Goal: Transaction & Acquisition: Purchase product/service

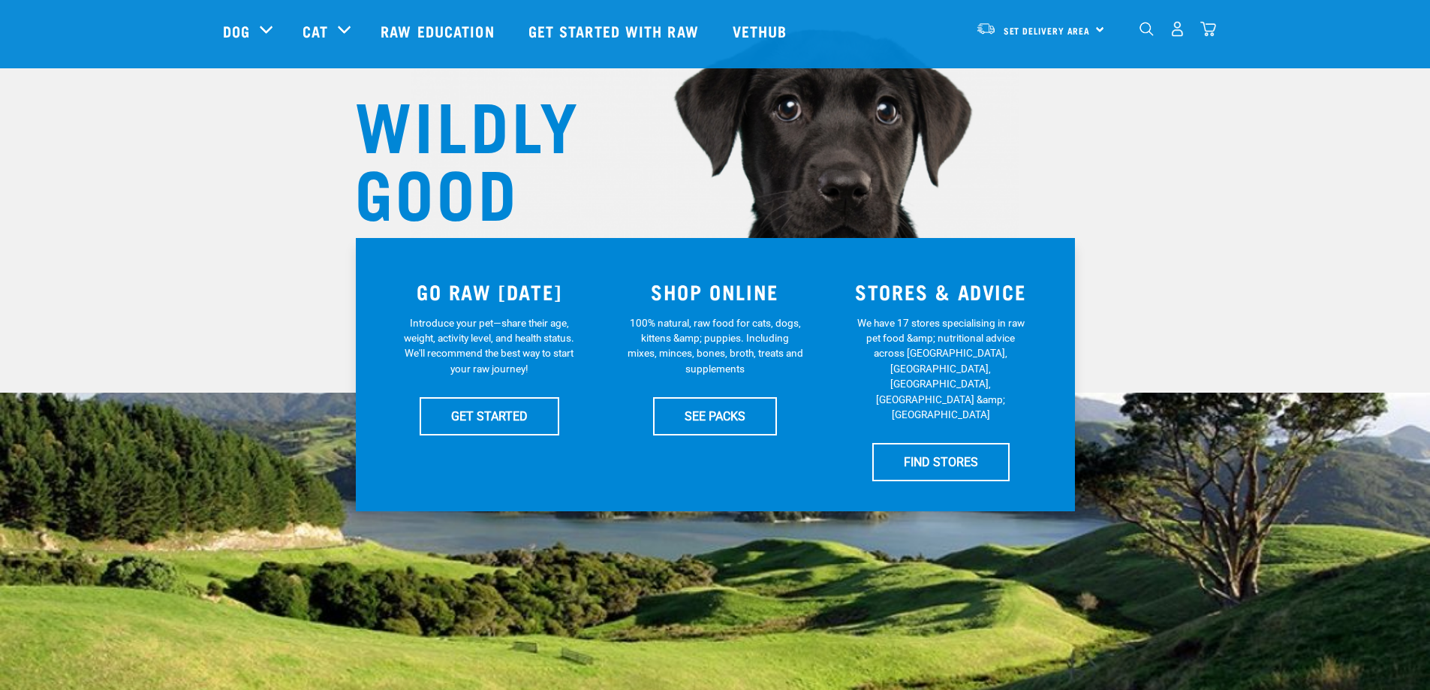
scroll to position [146, 0]
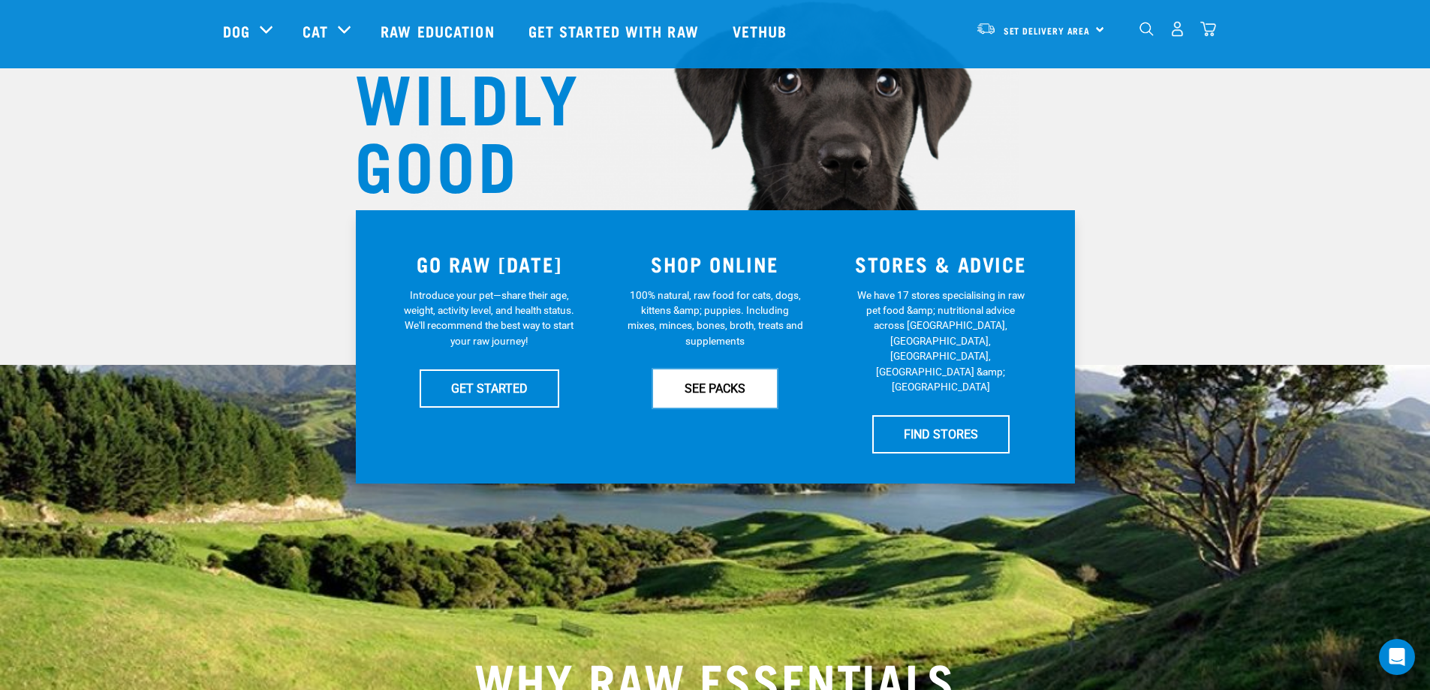
click at [727, 400] on link "SEE PACKS" at bounding box center [715, 388] width 124 height 38
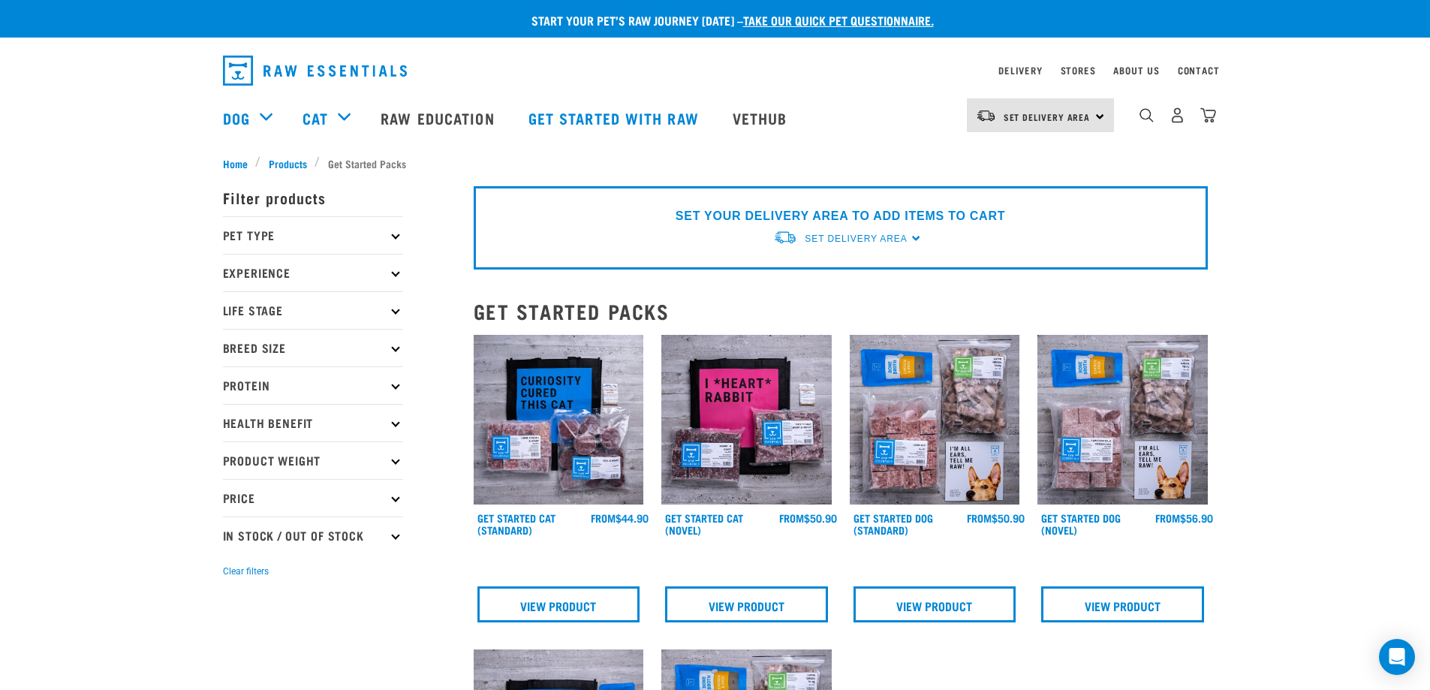
click at [264, 351] on p "Breed Size" at bounding box center [313, 348] width 180 height 38
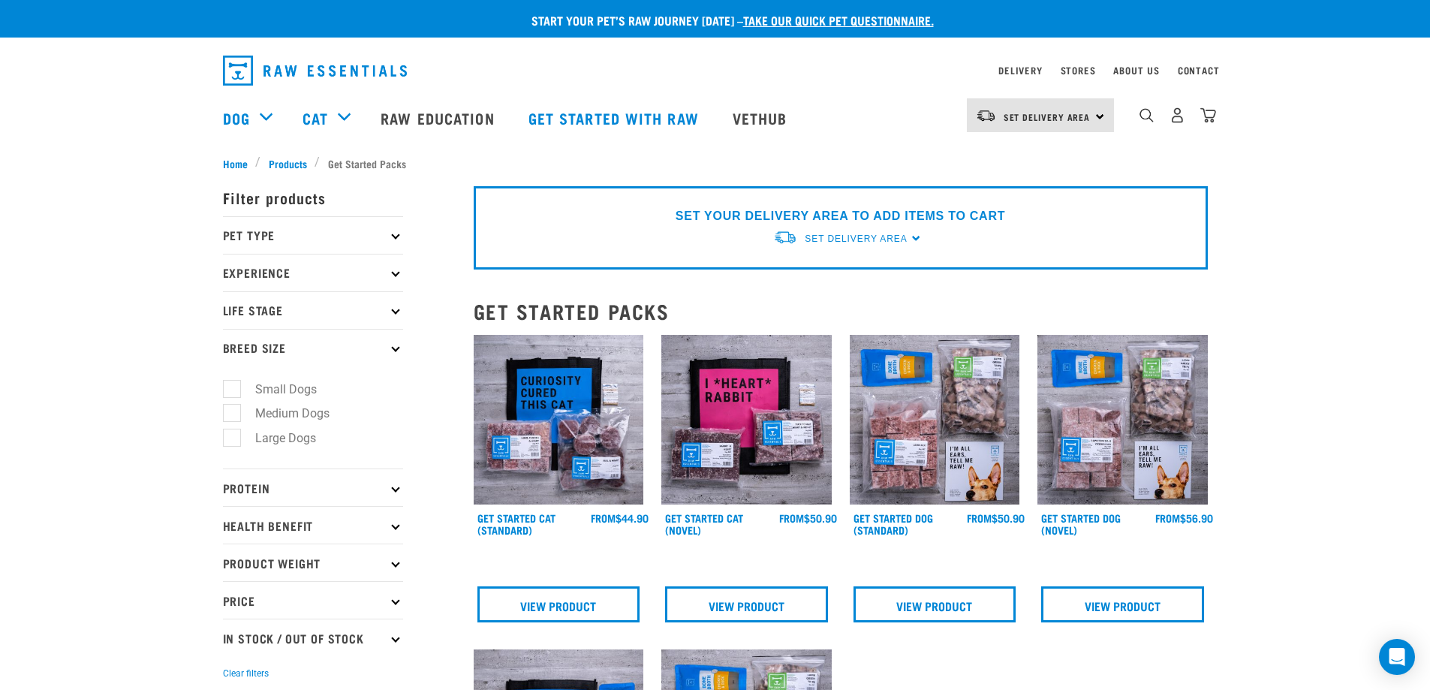
click at [233, 435] on label "Large Dogs" at bounding box center [276, 438] width 91 height 19
click at [233, 435] on input "Large Dogs" at bounding box center [228, 436] width 10 height 10
checkbox input "true"
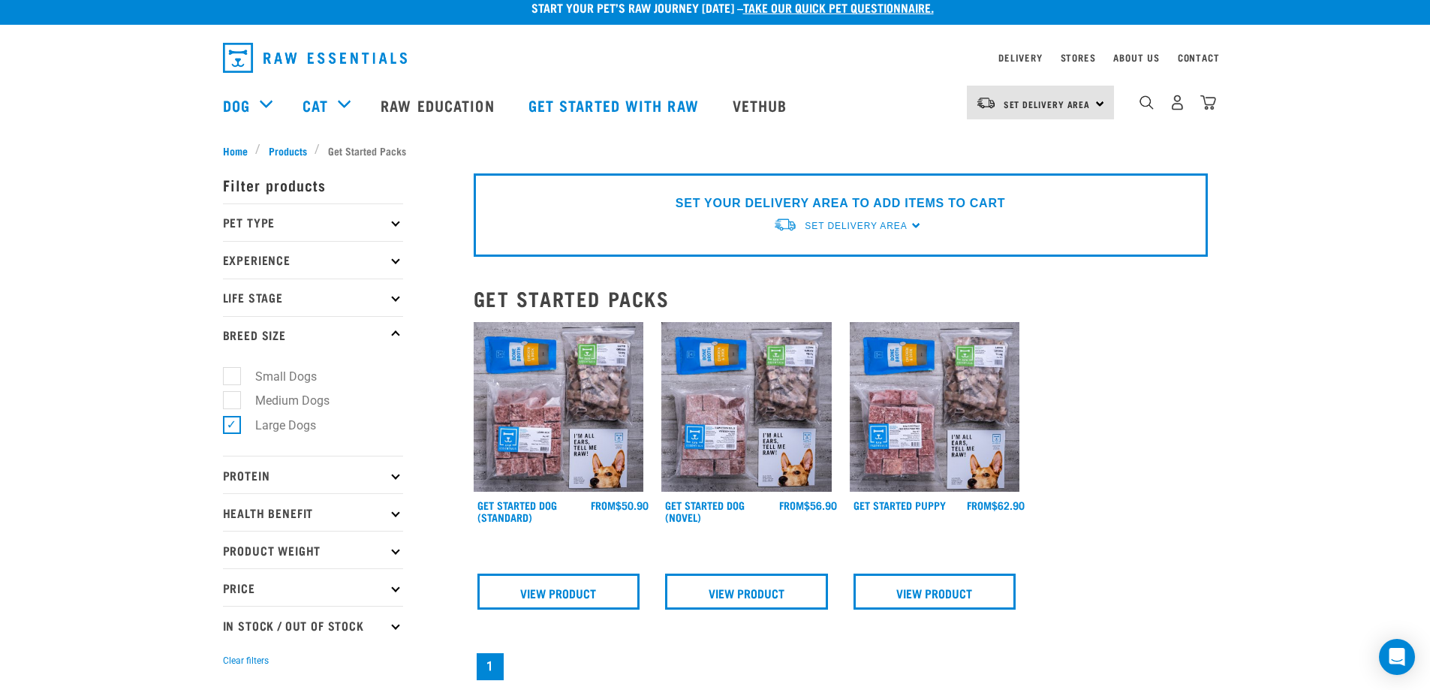
scroll to position [12, 0]
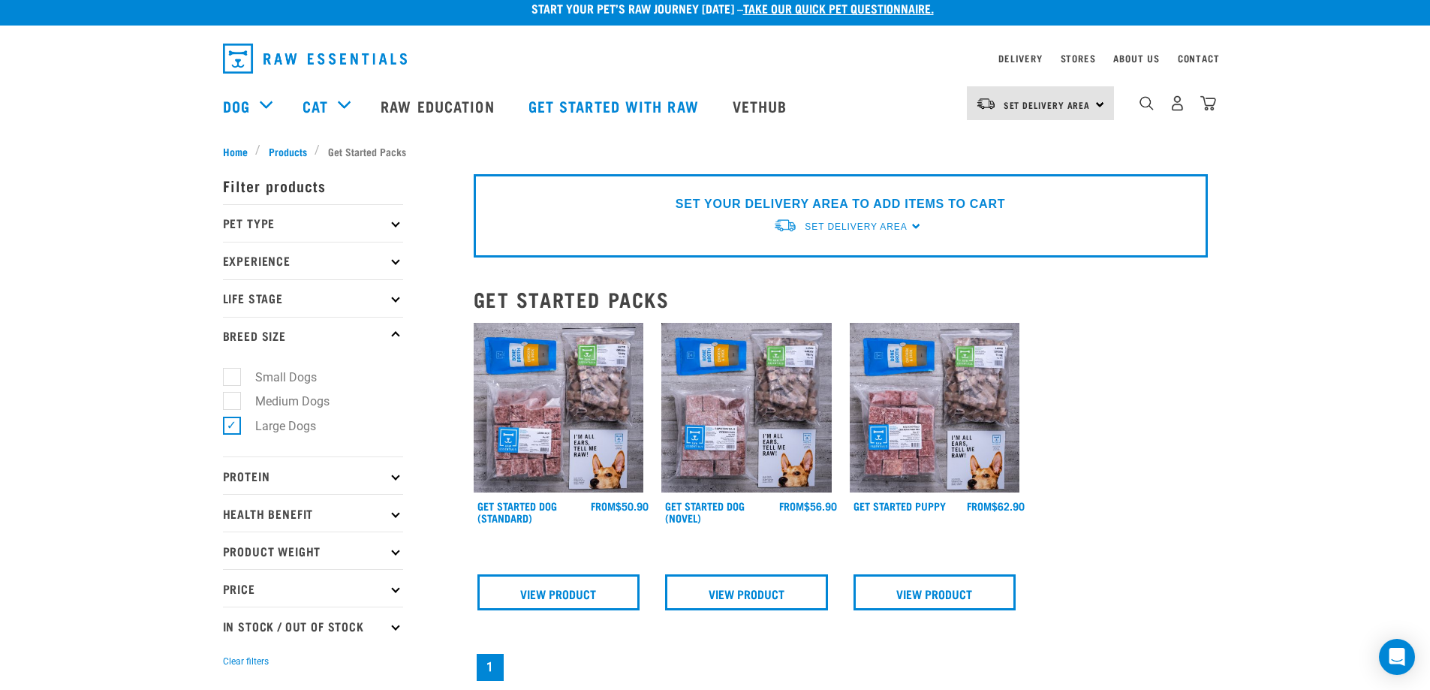
click at [555, 474] on img at bounding box center [559, 408] width 170 height 170
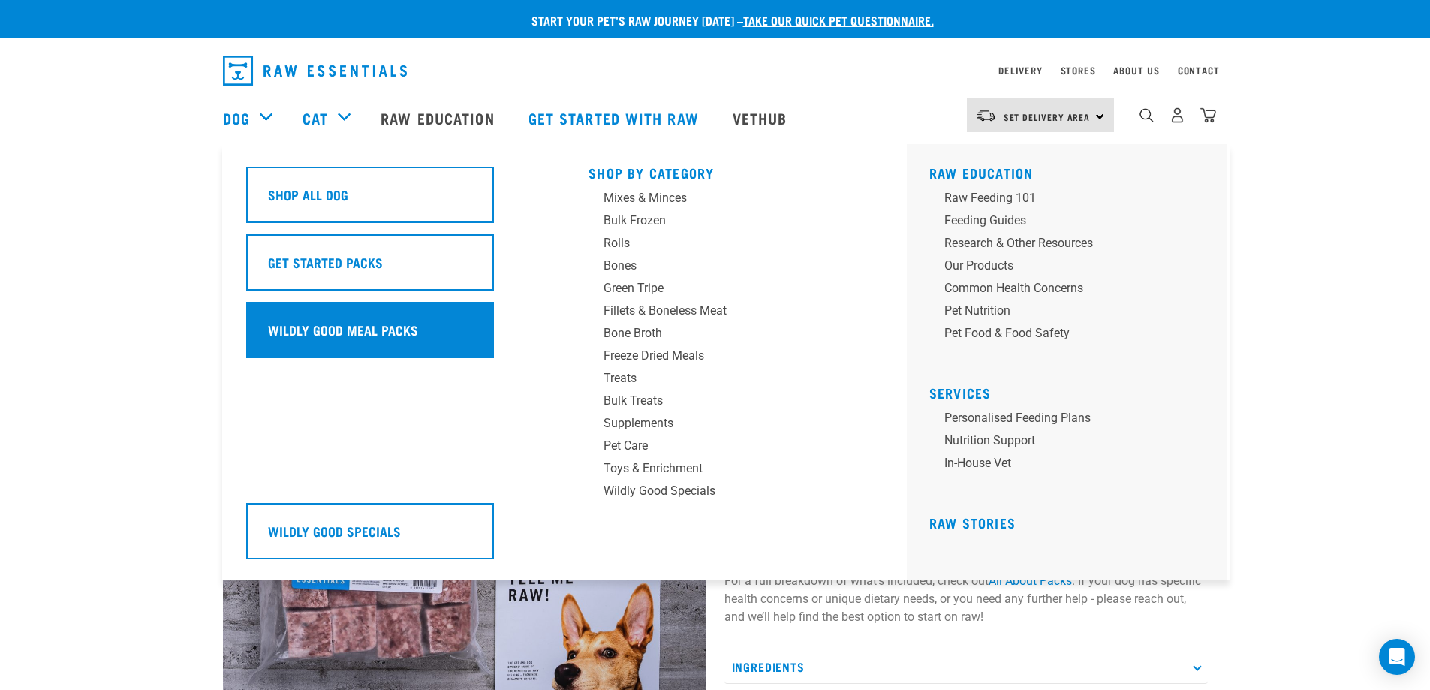
click at [315, 318] on div "Wildly Good Meal Packs" at bounding box center [370, 330] width 248 height 56
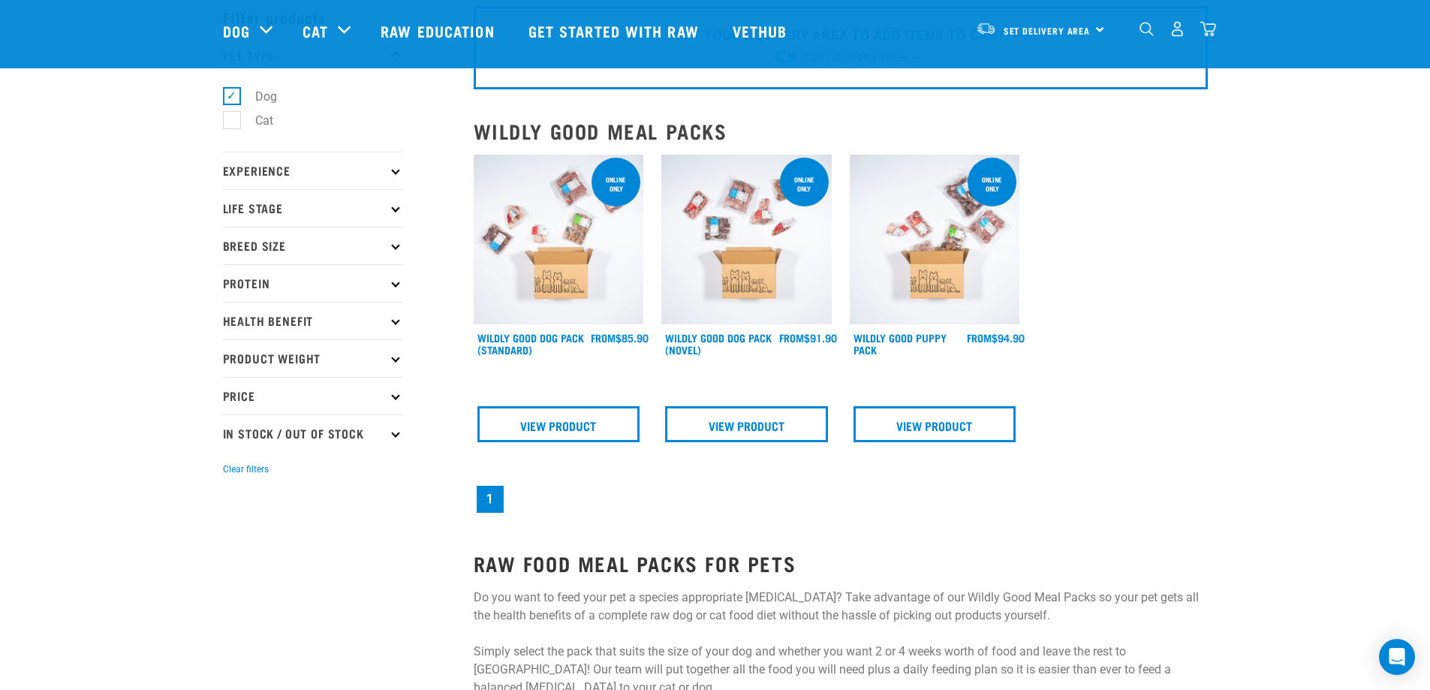
scroll to position [198, 0]
